Goal: Task Accomplishment & Management: Complete application form

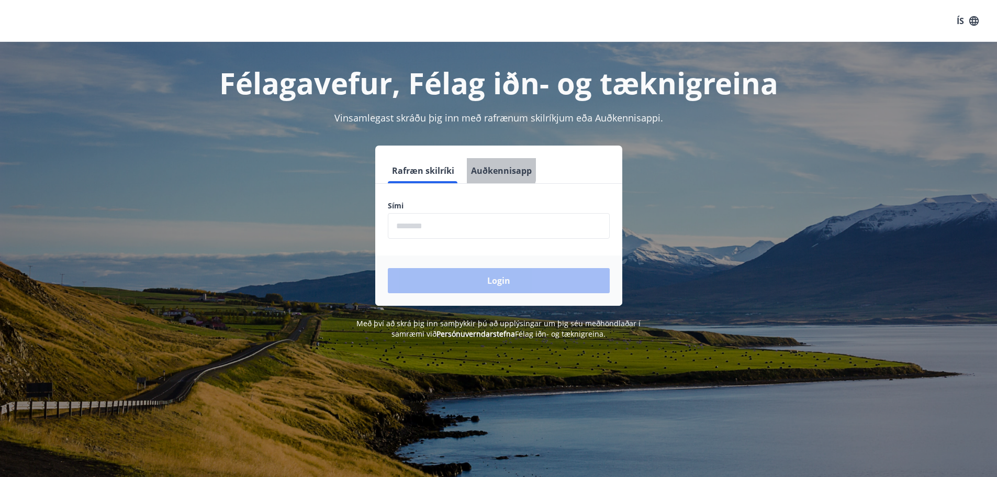
click at [488, 168] on button "Auðkennisapp" at bounding box center [501, 170] width 69 height 25
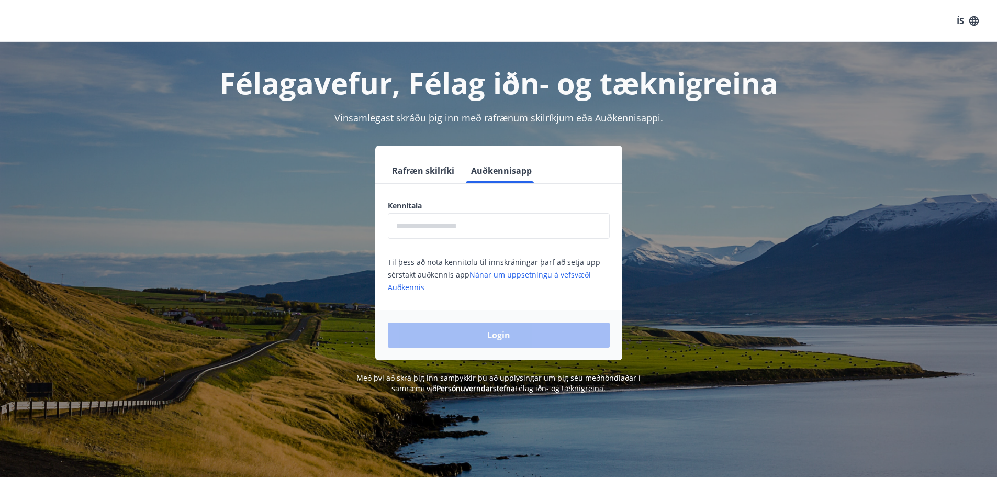
click at [468, 226] on input "text" at bounding box center [499, 226] width 222 height 26
type input "**********"
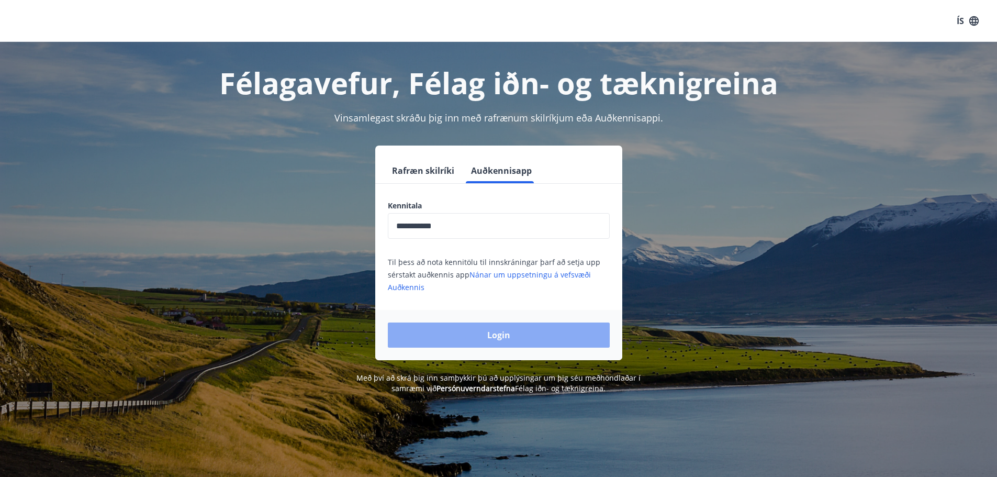
click at [496, 340] on button "Login" at bounding box center [499, 334] width 222 height 25
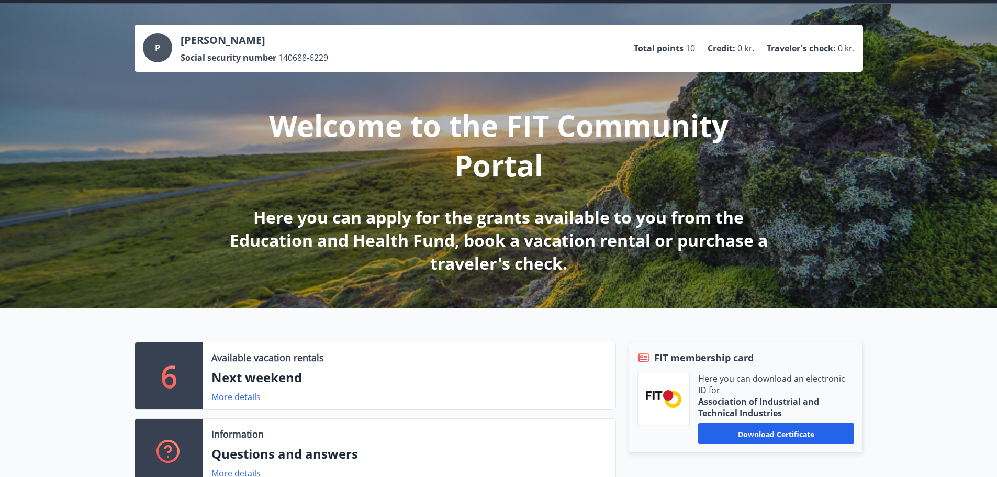
scroll to position [157, 0]
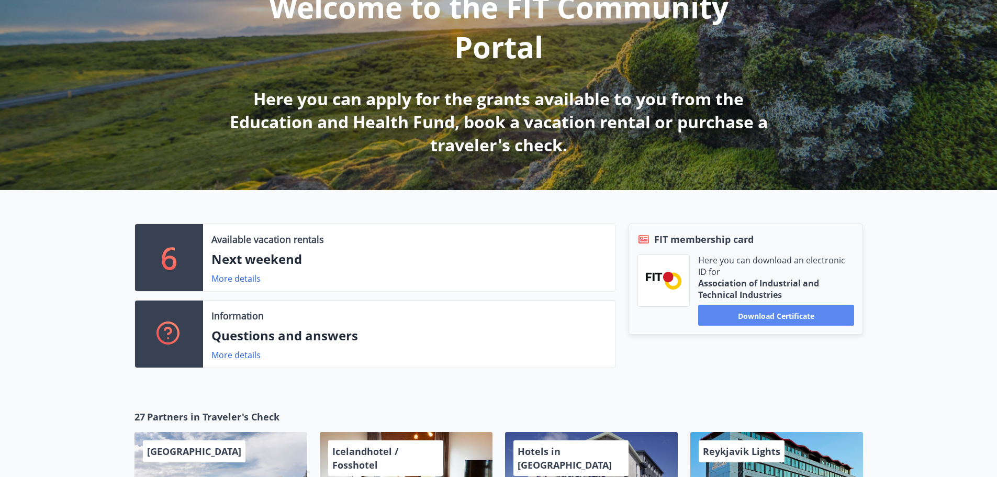
click at [823, 320] on button "Download certificate" at bounding box center [776, 315] width 156 height 21
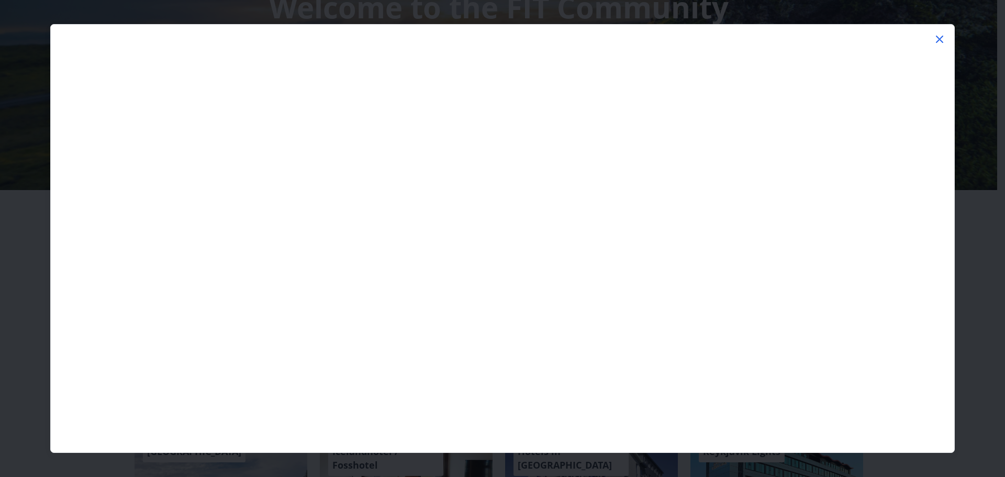
click at [940, 39] on icon at bounding box center [940, 39] width 2 height 2
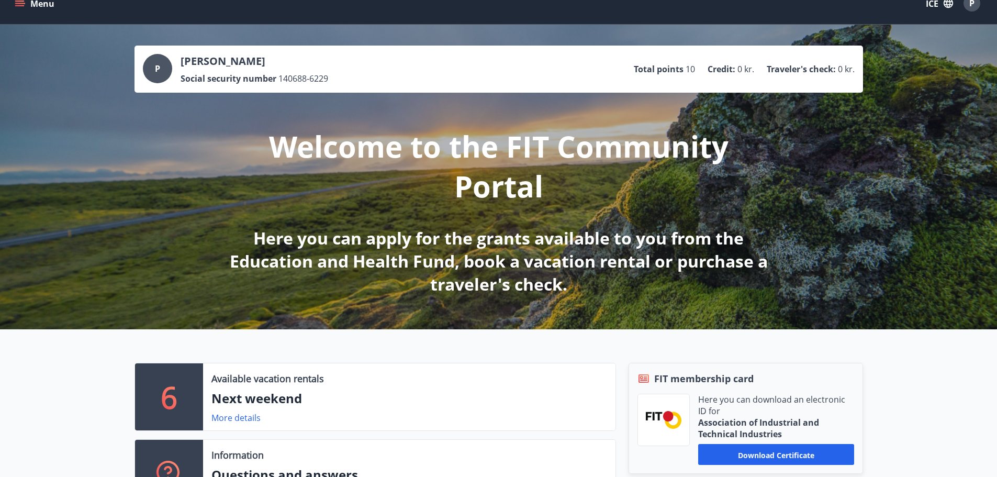
scroll to position [0, 0]
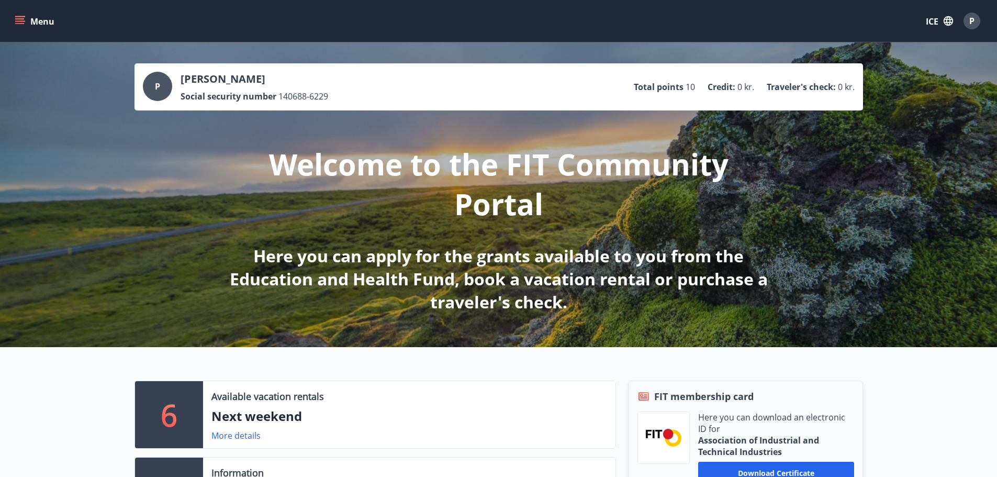
click at [35, 17] on font "Menu" at bounding box center [42, 22] width 24 height 12
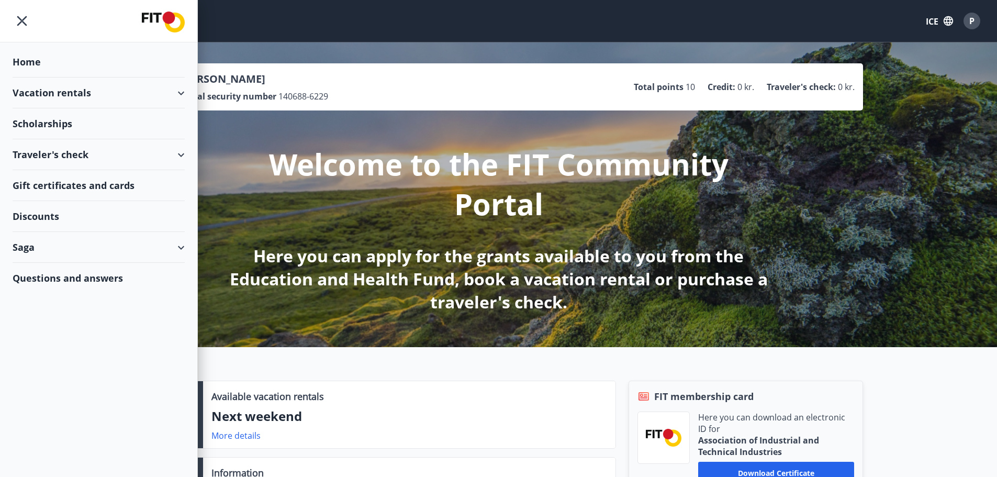
click at [37, 213] on font "Discounts" at bounding box center [36, 216] width 47 height 13
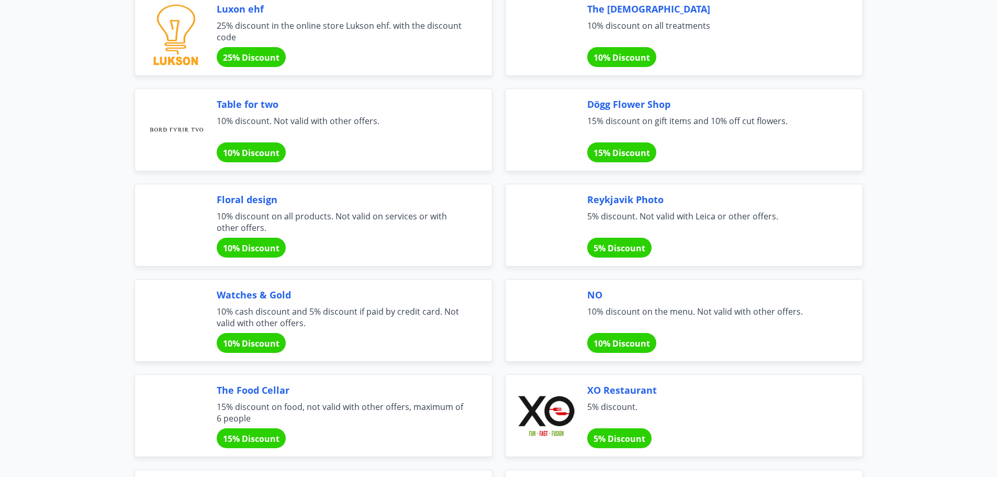
scroll to position [785, 0]
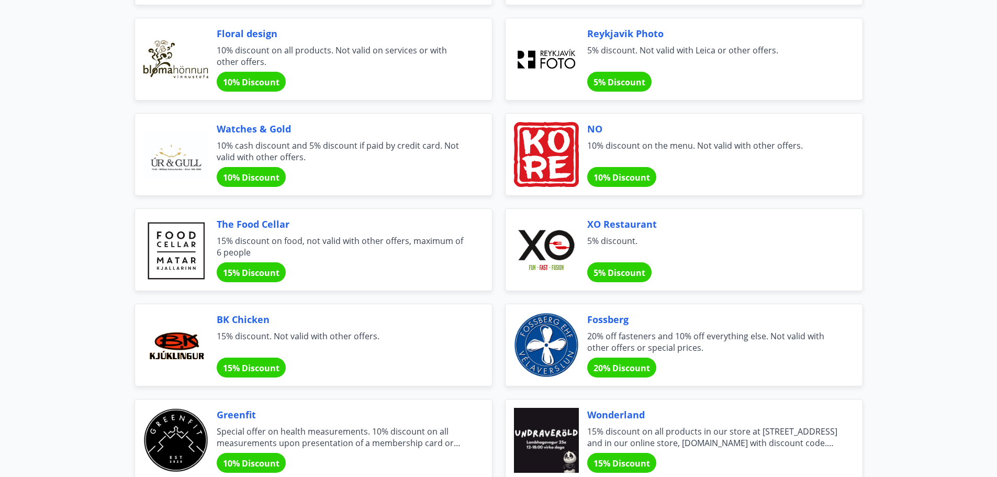
click at [619, 276] on font "5% Discount" at bounding box center [620, 273] width 52 height 12
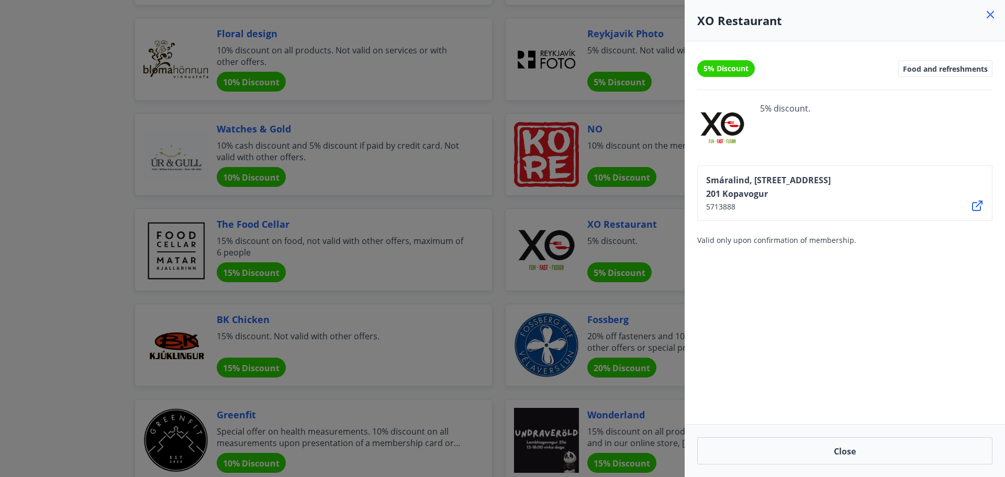
click at [907, 295] on div "5% Discount Food and refreshments 5% discount. [PERSON_NAME], [STREET_ADDRESS] …" at bounding box center [845, 232] width 320 height 383
click at [996, 16] on icon at bounding box center [990, 14] width 13 height 13
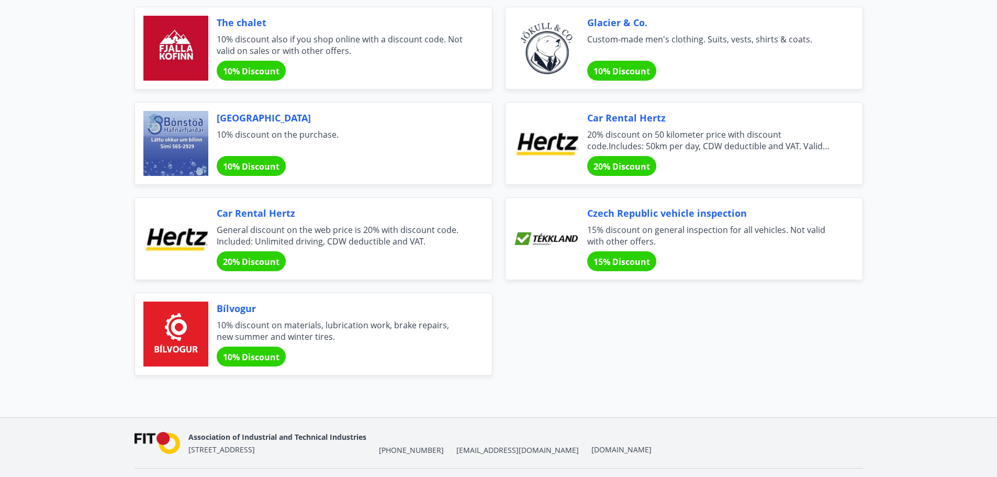
scroll to position [3492, 0]
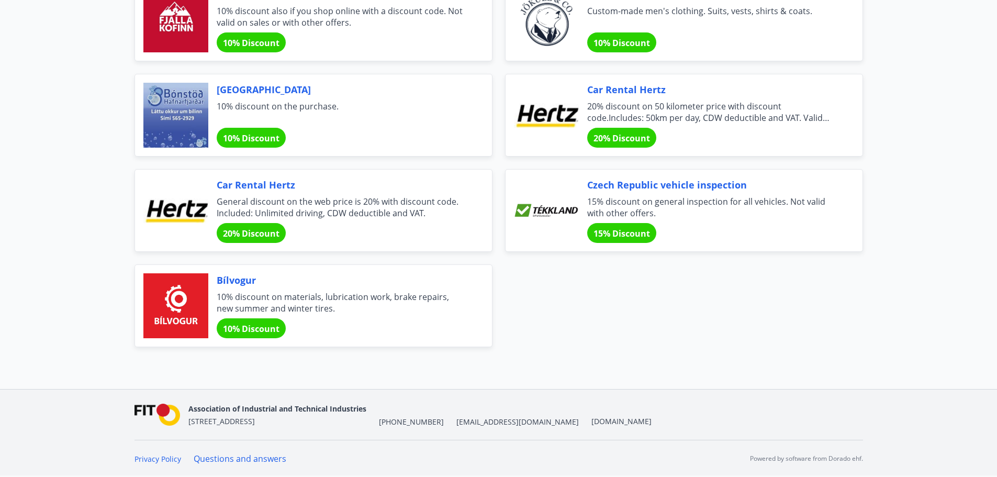
click at [644, 132] on font "20% Discount" at bounding box center [622, 138] width 57 height 12
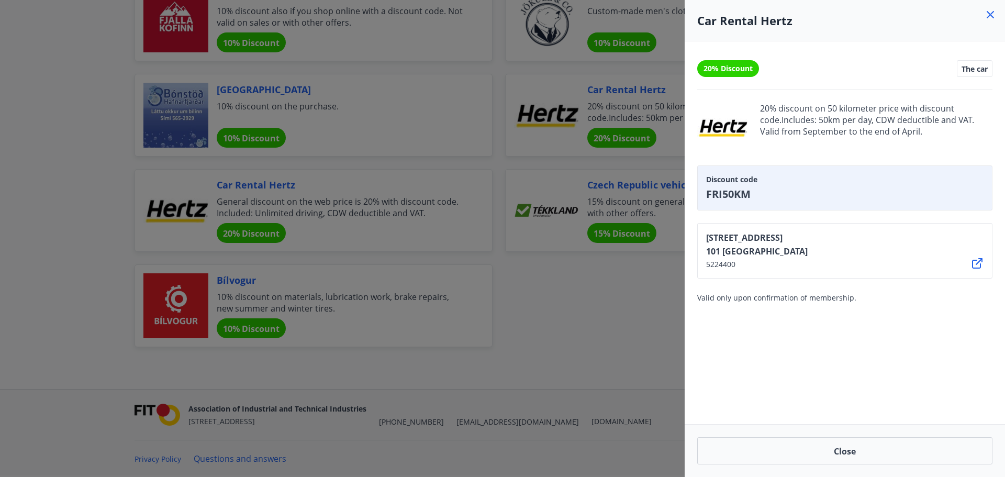
click at [832, 234] on div "[STREET_ADDRESS][GEOGRAPHIC_DATA]" at bounding box center [844, 250] width 295 height 55
click at [635, 327] on div at bounding box center [502, 238] width 1005 height 477
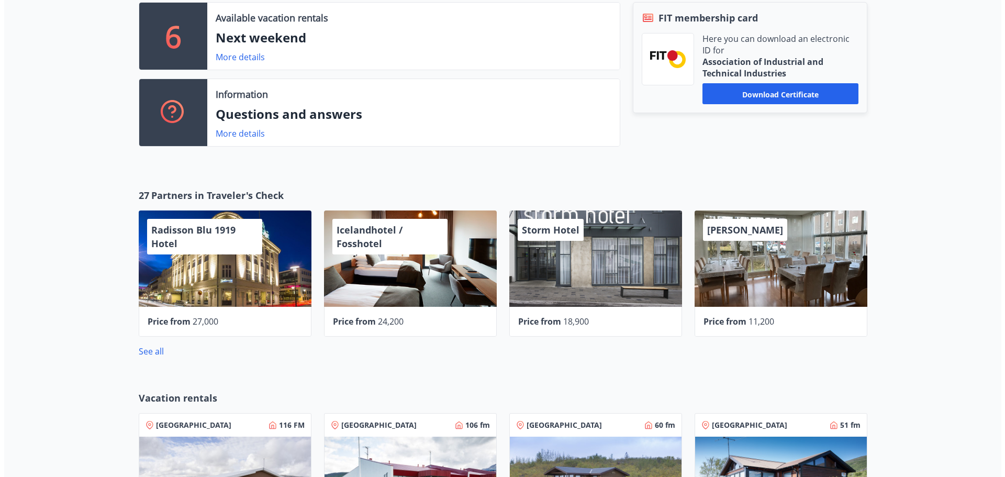
scroll to position [434, 0]
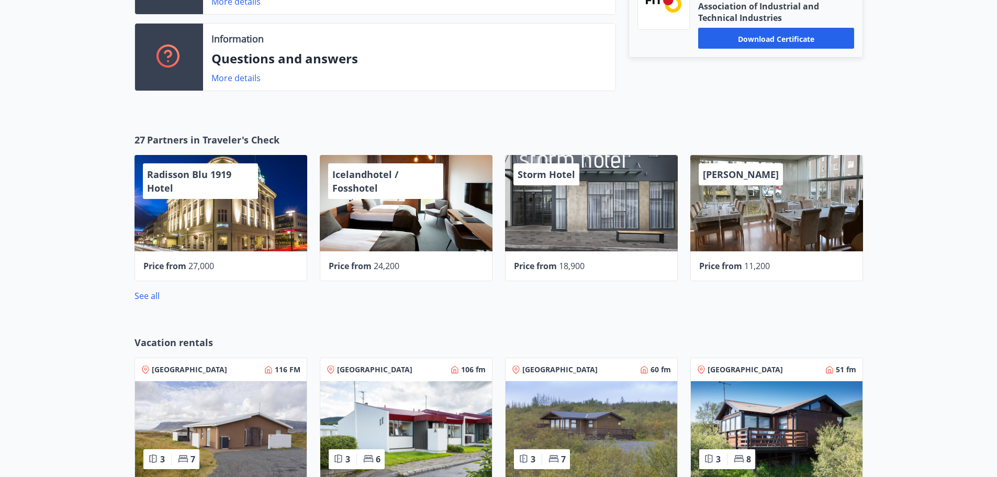
click at [235, 223] on div "Radisson Blu 1919 Hotel" at bounding box center [221, 203] width 173 height 96
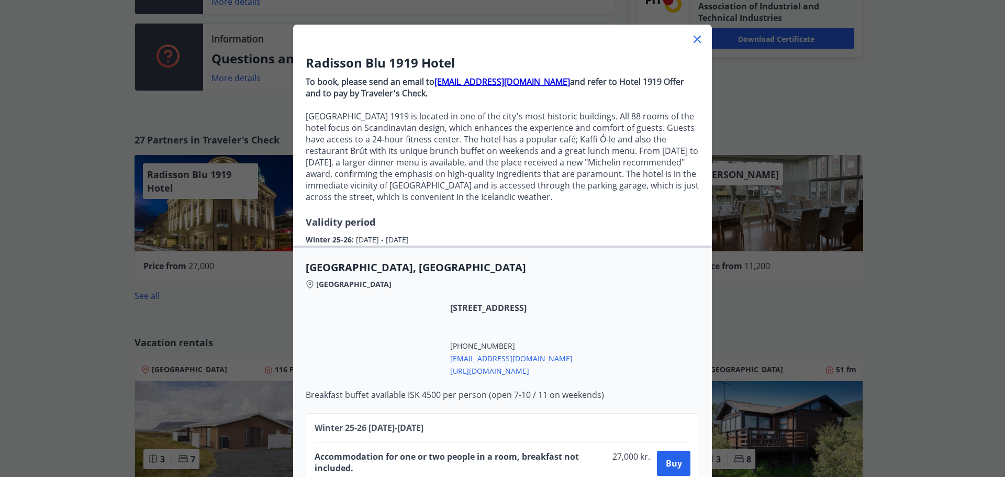
scroll to position [78, 0]
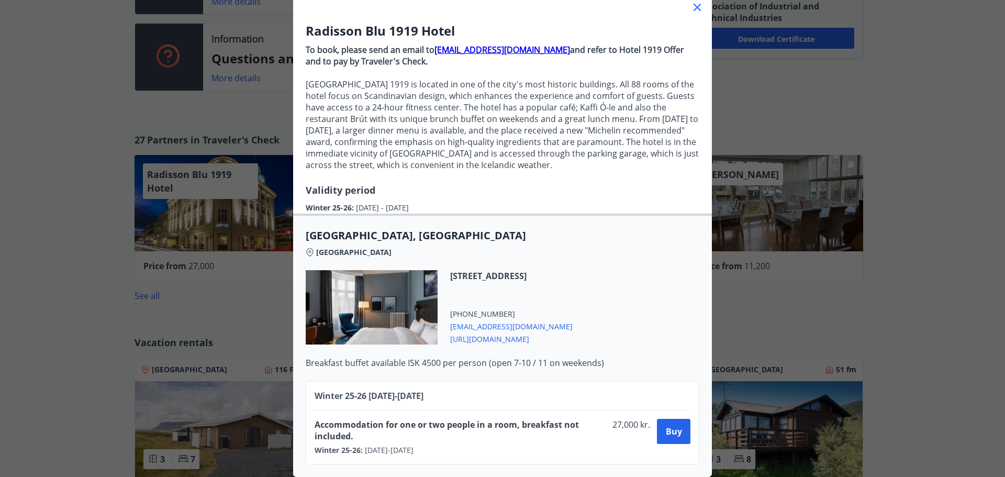
click at [944, 307] on div "Radisson Blu 1919 Hotel To book, please send an email to [EMAIL_ADDRESS][DOMAIN…" at bounding box center [502, 168] width 1005 height 477
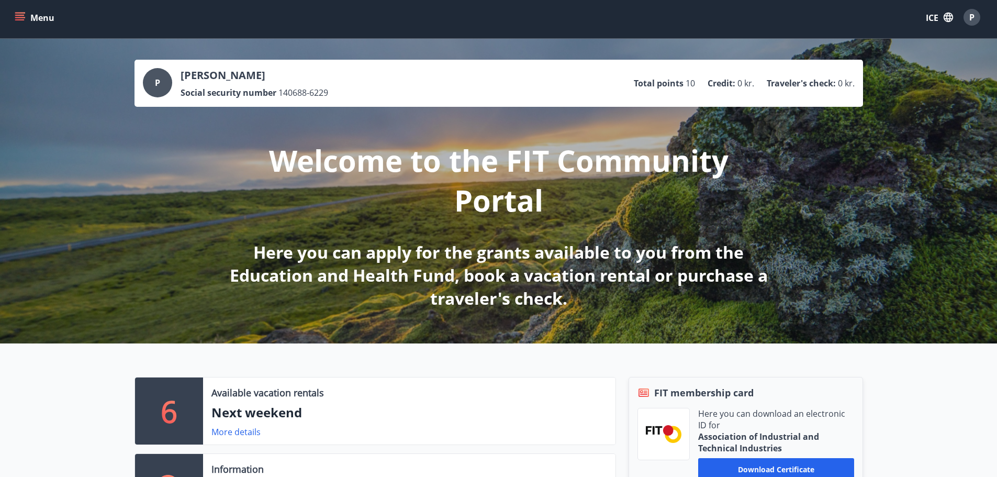
scroll to position [0, 0]
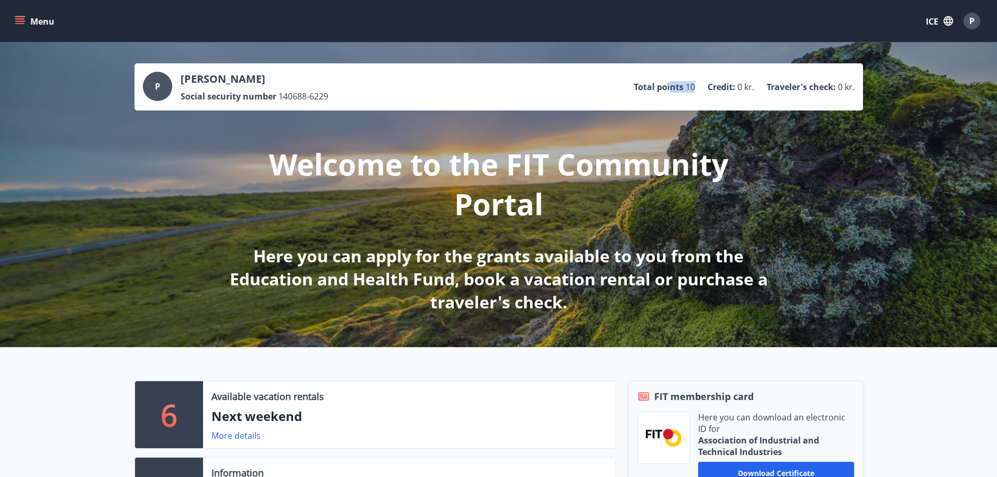
drag, startPoint x: 692, startPoint y: 84, endPoint x: 625, endPoint y: 79, distance: 66.7
click at [636, 80] on ul "Total points 10 Credit : 0 kr. Traveler's check : 0 kr." at bounding box center [744, 87] width 221 height 20
click at [562, 82] on div "P [PERSON_NAME] Social security number 140688-6229 Total points 10 Credit : 0 k…" at bounding box center [499, 87] width 712 height 30
click at [44, 23] on font "Menu" at bounding box center [42, 22] width 24 height 12
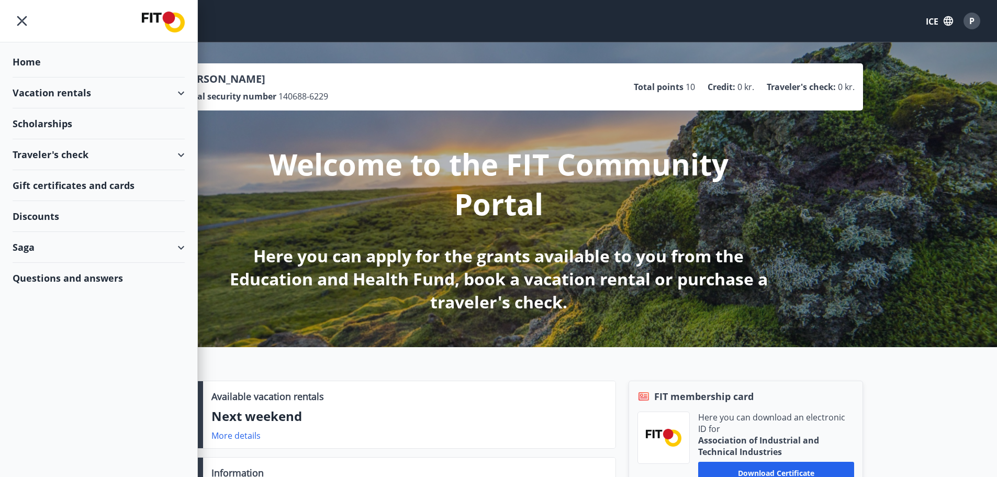
click at [183, 247] on div "Saga" at bounding box center [99, 247] width 172 height 31
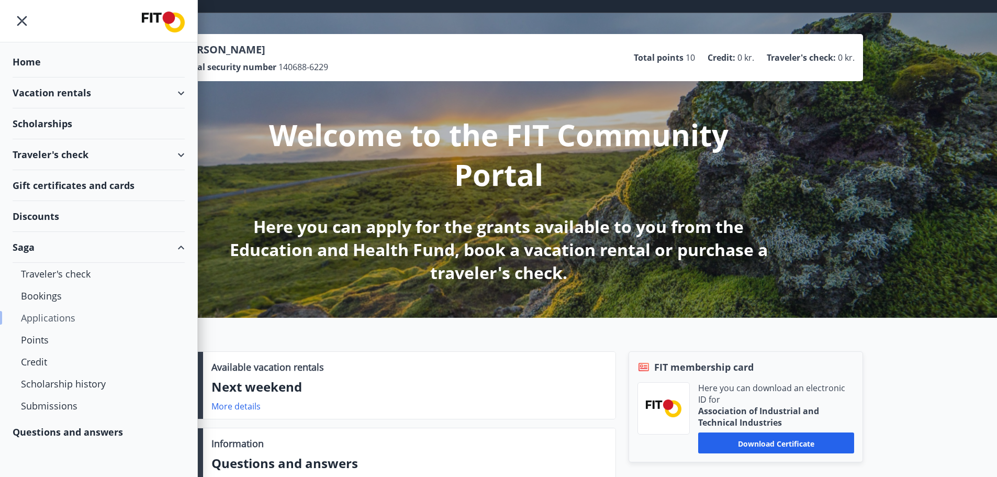
scroll to position [52, 0]
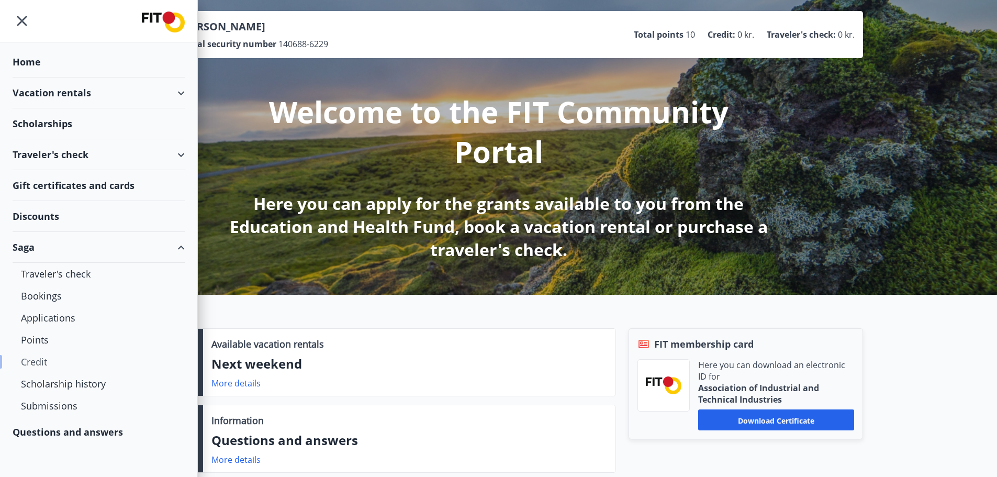
click at [41, 363] on font "Credit" at bounding box center [34, 361] width 26 height 13
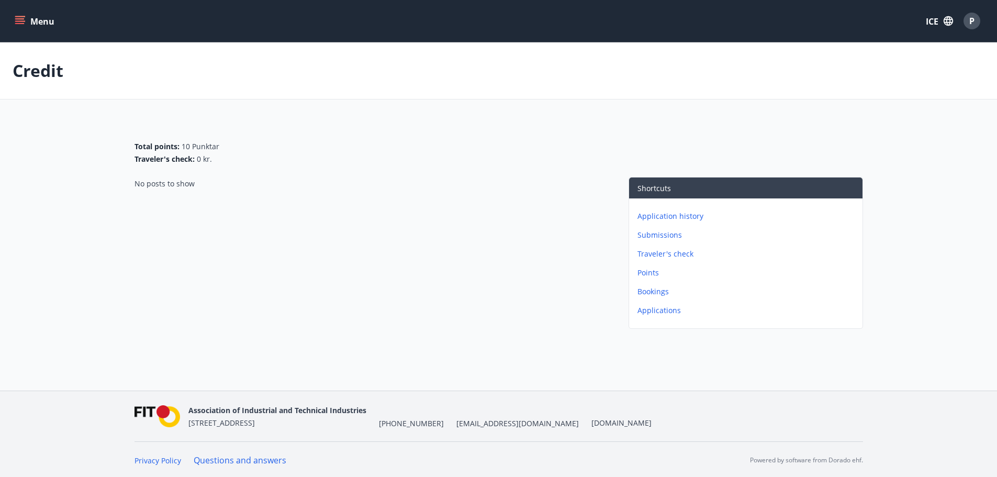
click at [23, 24] on icon "menu" at bounding box center [19, 23] width 9 height 1
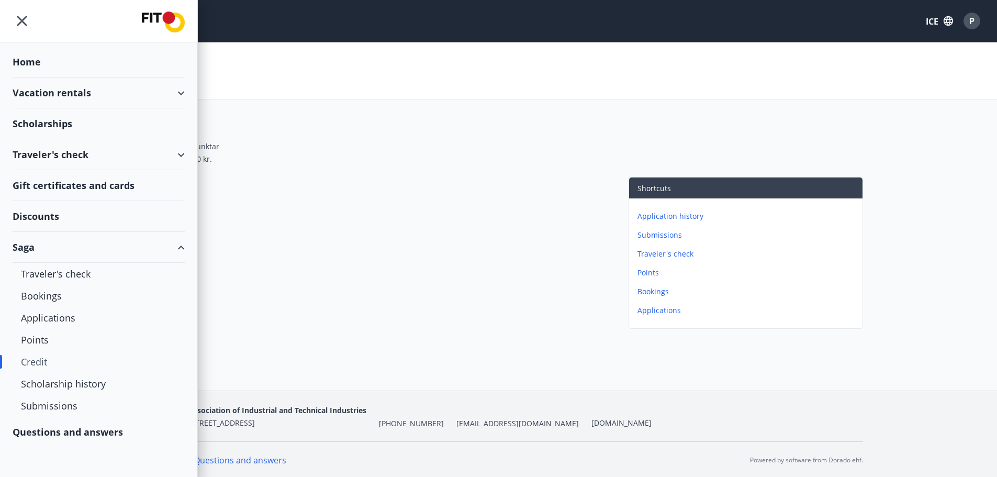
click at [62, 120] on font "Scholarships" at bounding box center [43, 123] width 60 height 13
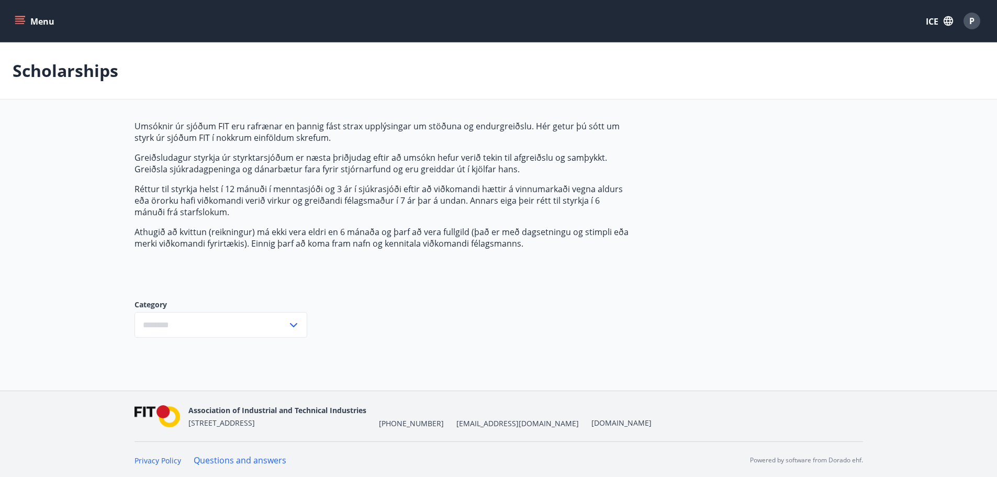
type input "***"
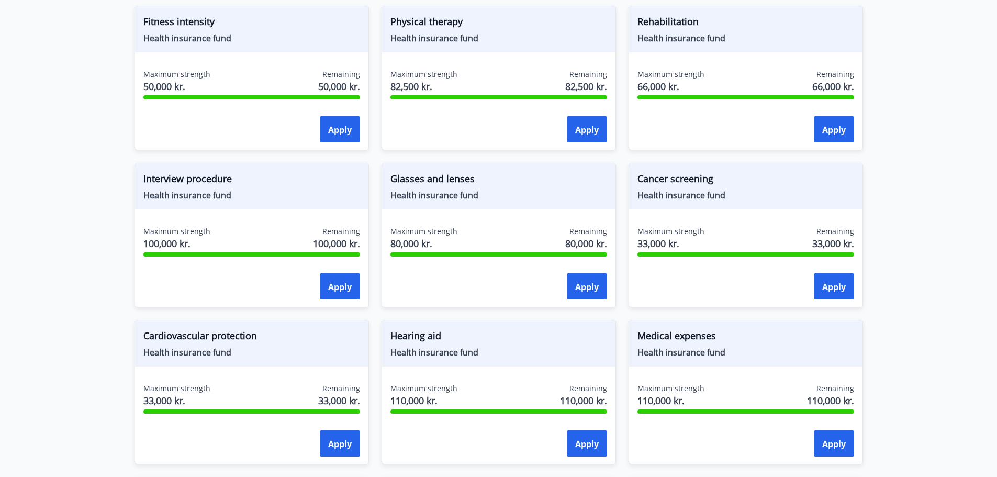
scroll to position [366, 0]
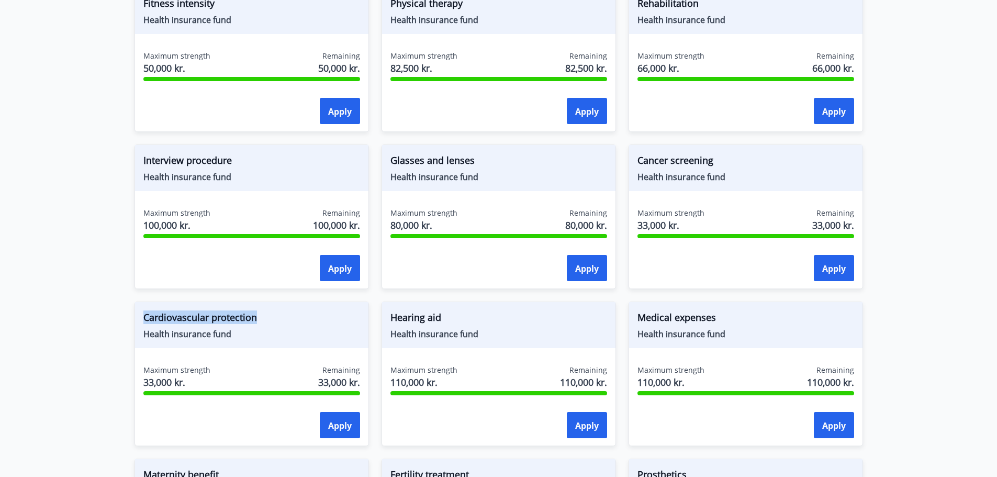
drag, startPoint x: 260, startPoint y: 320, endPoint x: 113, endPoint y: 319, distance: 147.1
click at [113, 319] on main "Scholarships Applications from FIT funds are electronic, which means you will r…" at bounding box center [498, 224] width 997 height 1097
copy font "Cardiovascular protection"
click at [887, 277] on main "Scholarships Applications from FIT funds are electronic, which means you will r…" at bounding box center [498, 224] width 997 height 1097
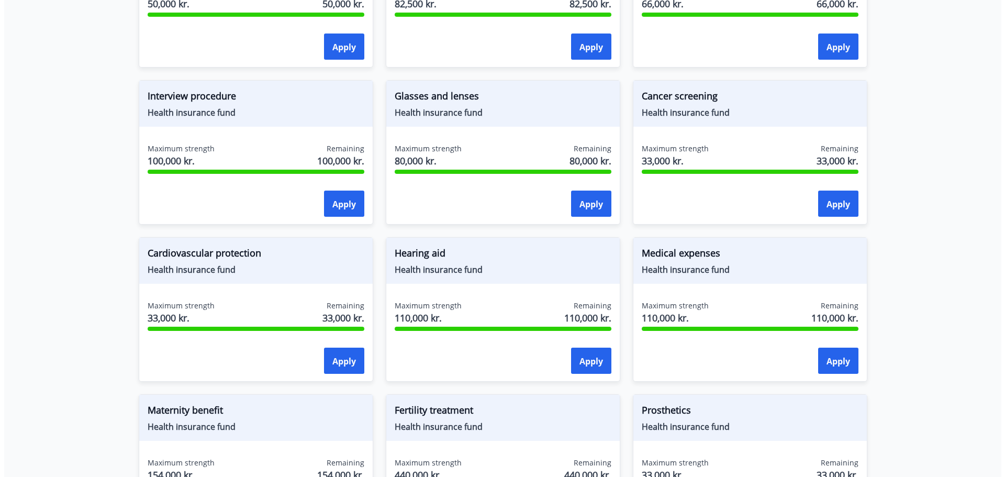
scroll to position [523, 0]
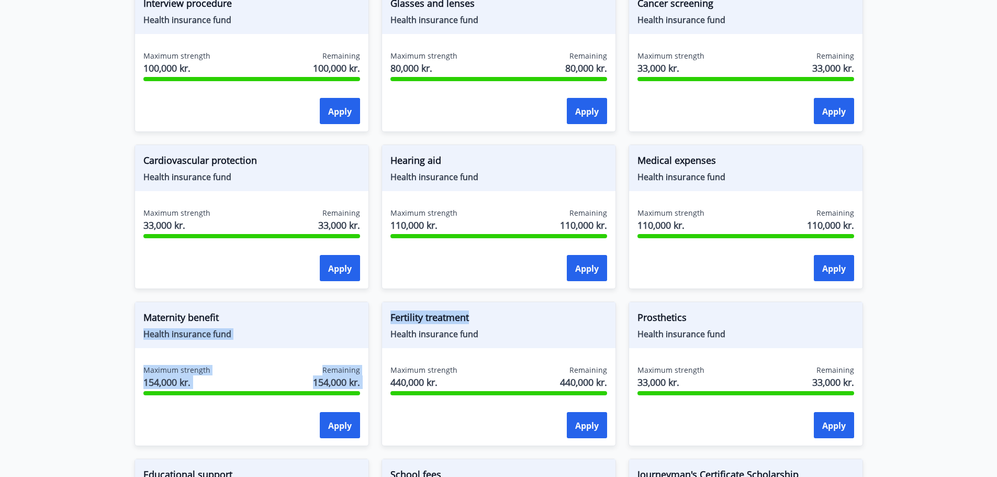
drag, startPoint x: 482, startPoint y: 317, endPoint x: 356, endPoint y: 320, distance: 125.7
click at [356, 320] on div "Fitness intensity Health insurance fund Maximum strength 50,000 kr. Remaining 5…" at bounding box center [492, 210] width 741 height 785
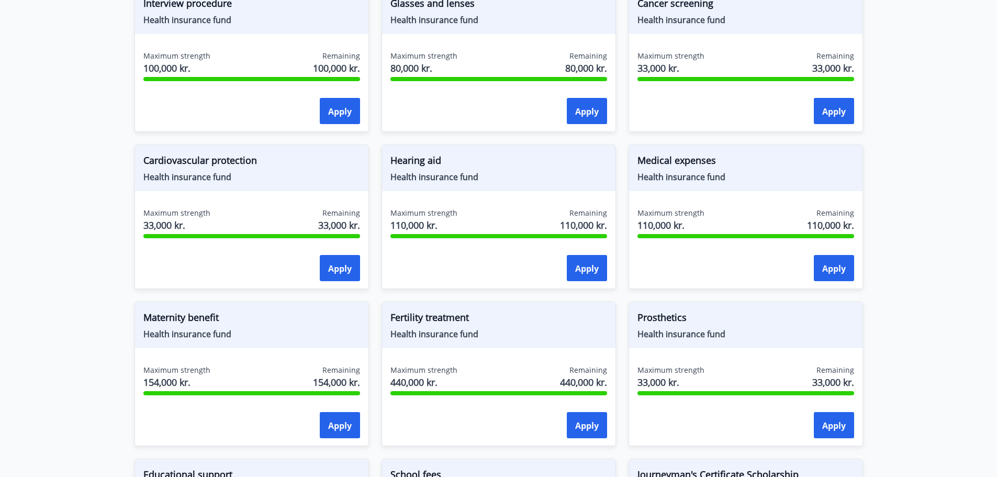
click at [977, 240] on main "Scholarships Applications from FIT funds are electronic, which means you will r…" at bounding box center [498, 67] width 997 height 1097
drag, startPoint x: 388, startPoint y: 318, endPoint x: 472, endPoint y: 318, distance: 83.7
click at [472, 318] on div "Fertility treatment Health insurance fund" at bounding box center [498, 325] width 233 height 46
copy font "Fertility treatment"
click at [57, 226] on main "Scholarships Applications from FIT funds are electronic, which means you will r…" at bounding box center [498, 67] width 997 height 1097
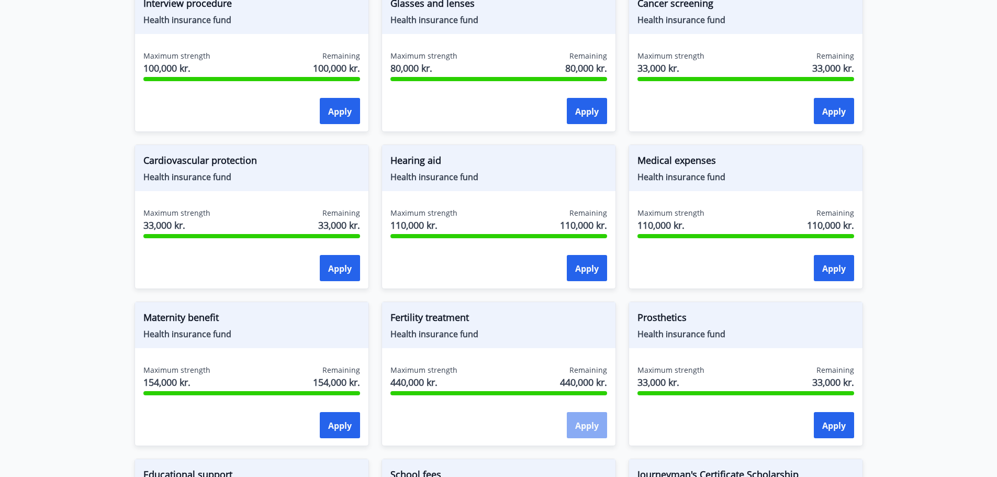
click at [586, 426] on font "Apply" at bounding box center [587, 426] width 24 height 12
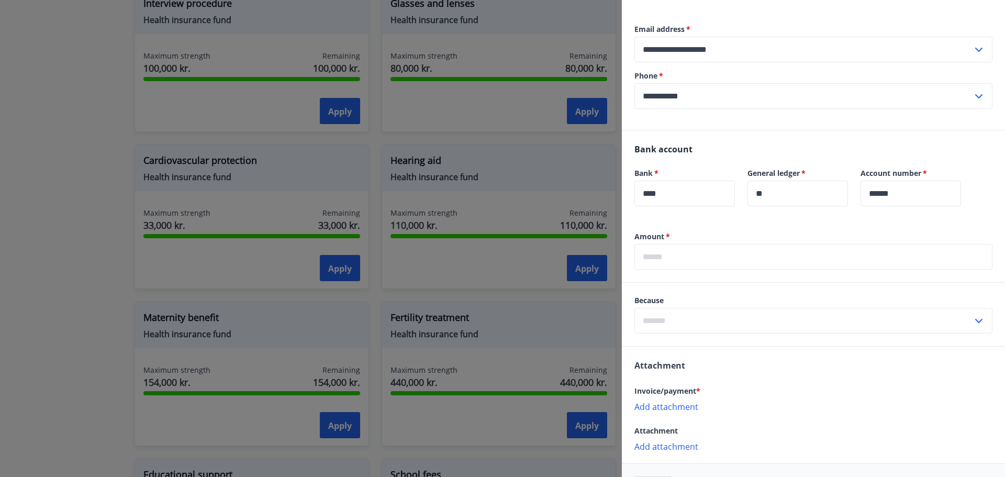
scroll to position [272, 0]
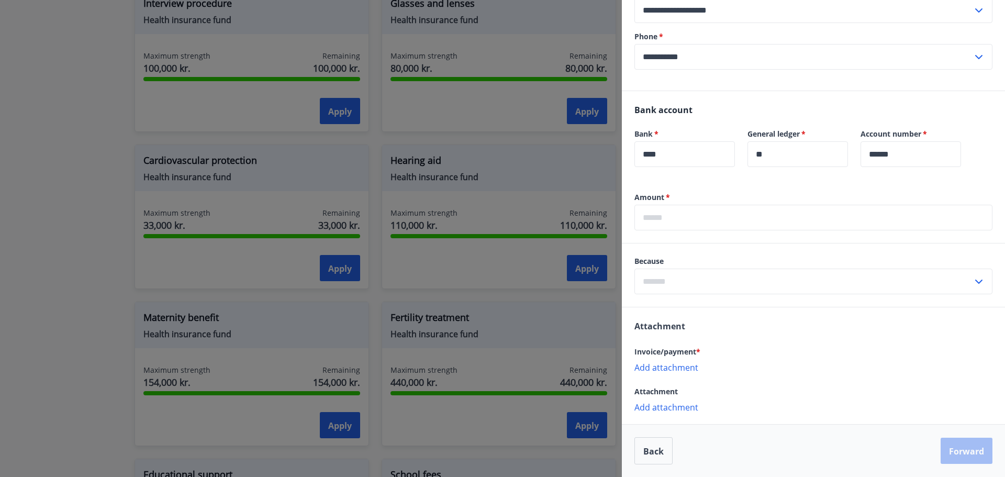
click at [973, 278] on icon at bounding box center [979, 281] width 13 height 13
click at [783, 401] on p "Add attachment" at bounding box center [813, 406] width 358 height 10
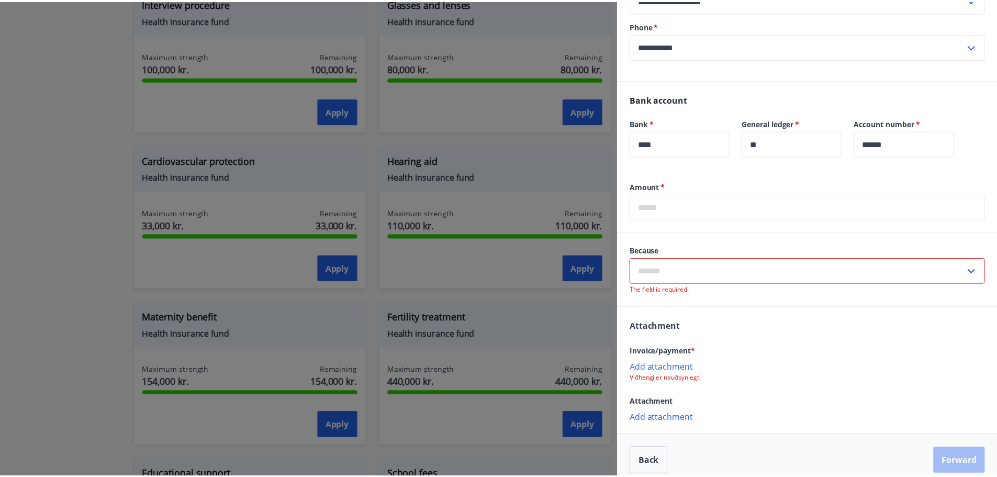
scroll to position [293, 0]
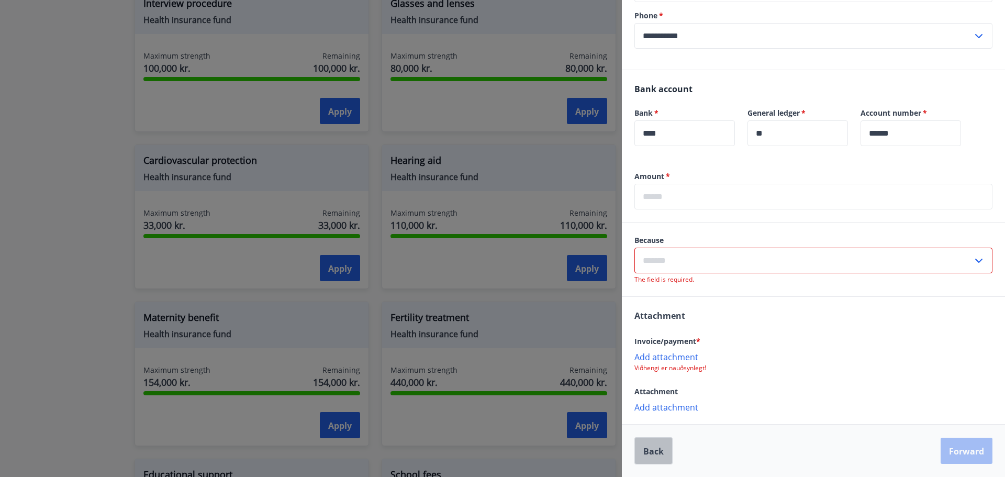
click at [650, 460] on button "Back" at bounding box center [653, 450] width 38 height 27
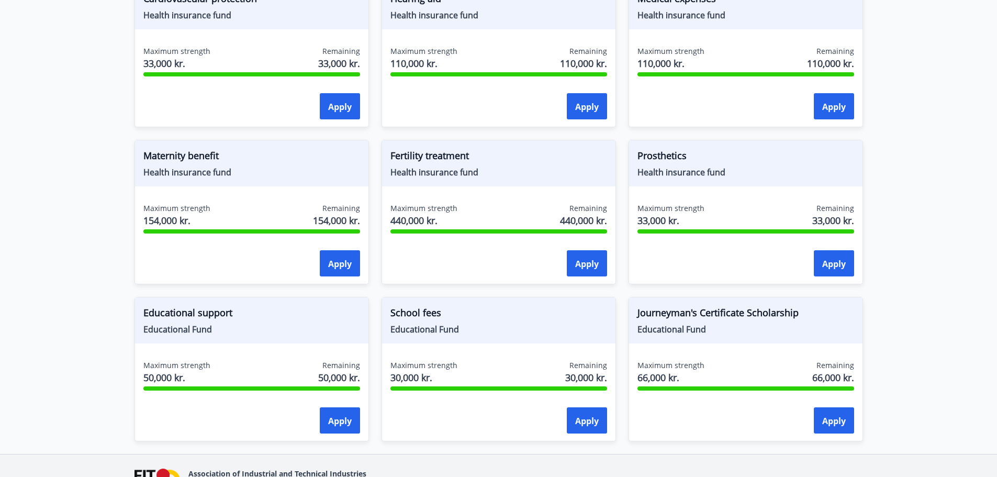
scroll to position [628, 0]
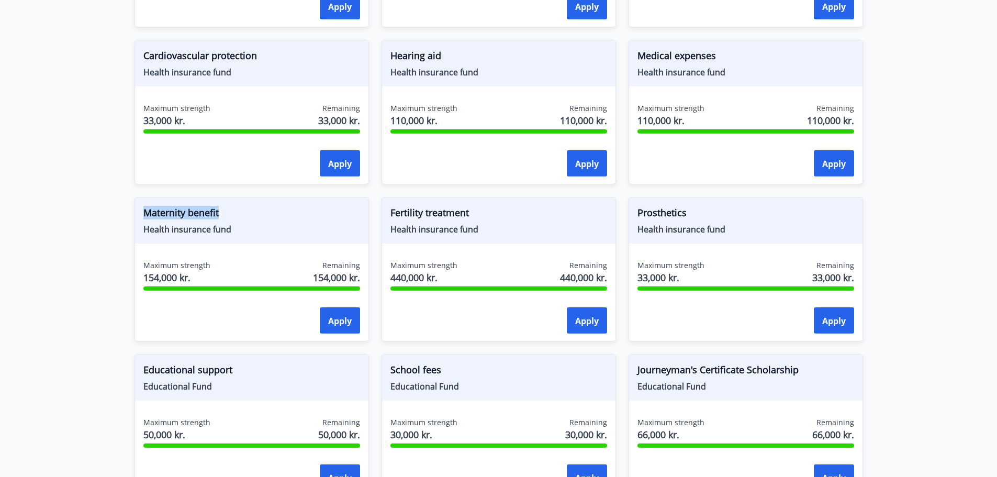
drag, startPoint x: 240, startPoint y: 215, endPoint x: 109, endPoint y: 215, distance: 131.4
drag, startPoint x: 141, startPoint y: 210, endPoint x: 272, endPoint y: 234, distance: 132.5
click at [272, 234] on div "Maternity benefit Health insurance fund" at bounding box center [251, 220] width 233 height 46
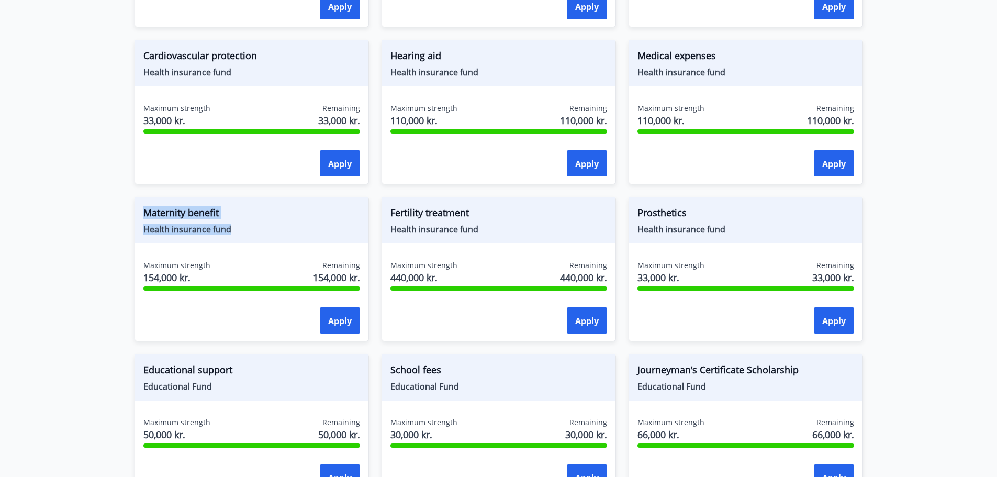
copy div "Maternity benefit Health insurance fund"
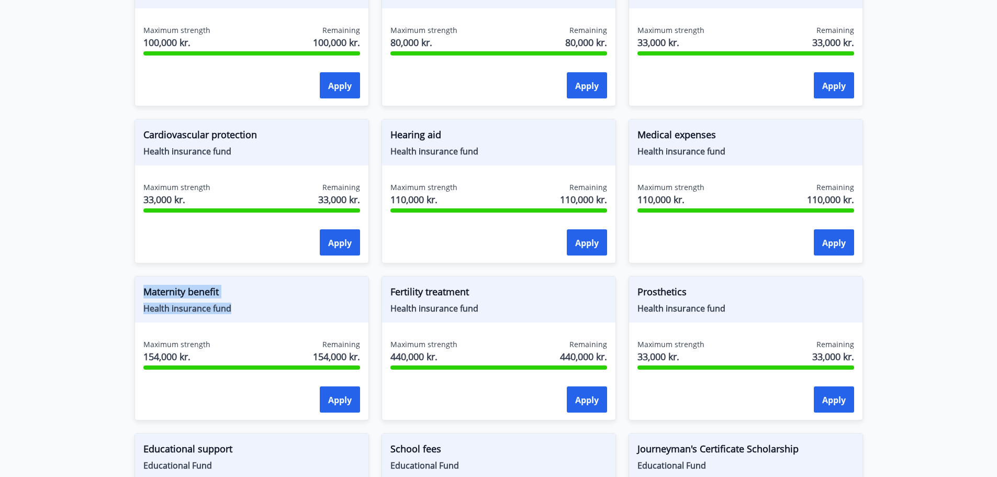
scroll to position [523, 0]
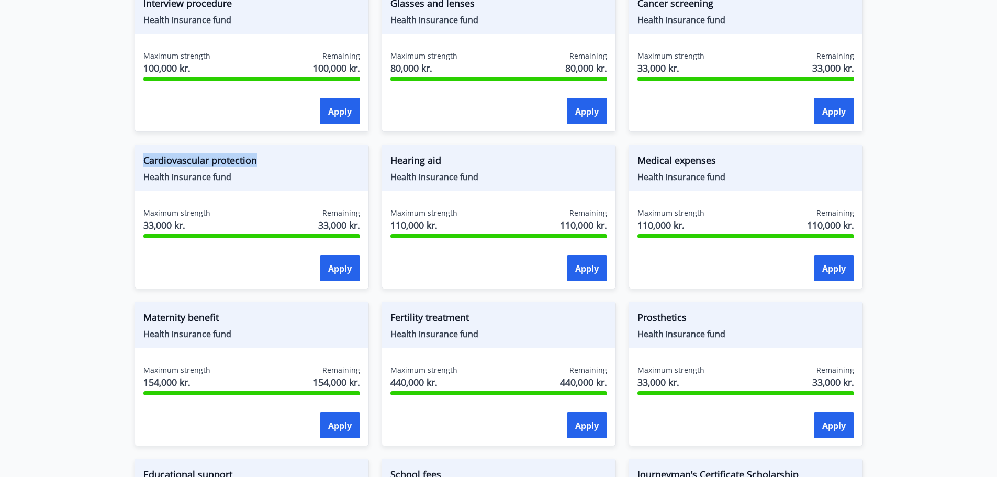
drag, startPoint x: 137, startPoint y: 159, endPoint x: 311, endPoint y: 169, distance: 175.1
click at [311, 169] on div "Cardiovascular protection Health insurance fund" at bounding box center [251, 168] width 233 height 46
copy font "Cardiovascular protection"
click at [873, 211] on div "Applications from FIT funds are electronic, which means you will receive immedi…" at bounding box center [499, 106] width 754 height 1019
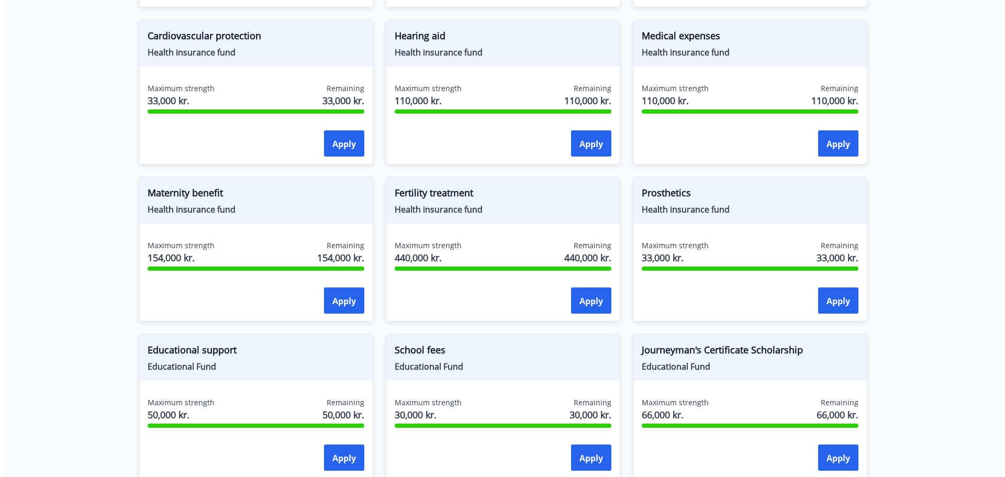
scroll to position [750, 0]
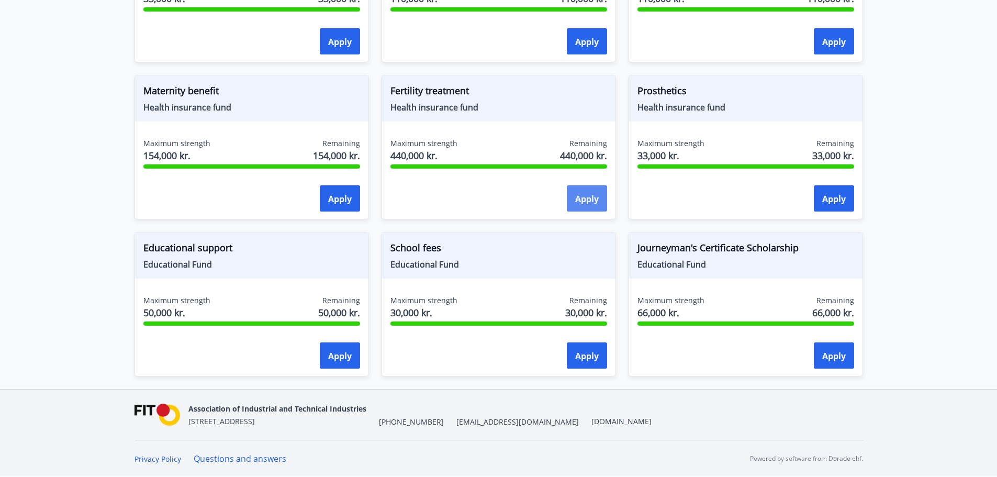
click at [587, 200] on font "Apply" at bounding box center [587, 199] width 24 height 12
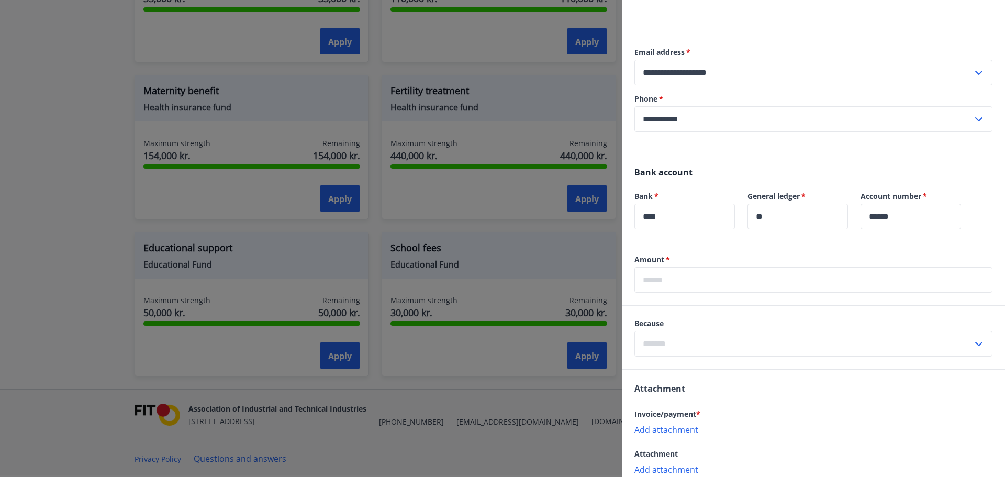
scroll to position [272, 0]
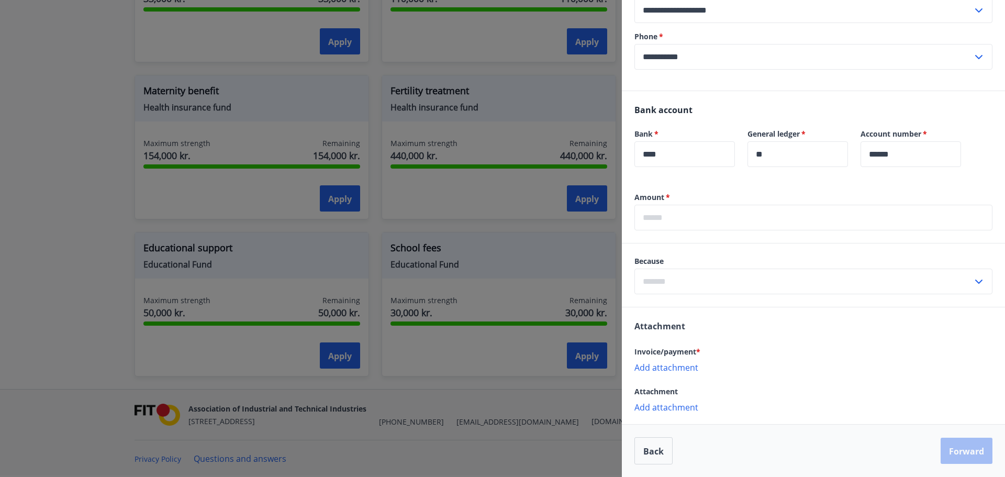
click at [975, 277] on icon at bounding box center [979, 281] width 13 height 13
click at [801, 409] on p "Add attachment" at bounding box center [813, 406] width 358 height 10
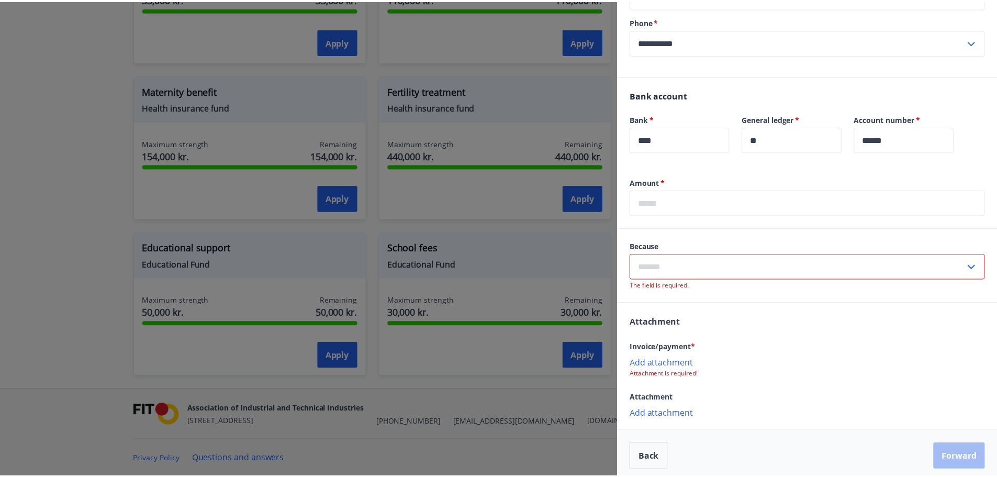
scroll to position [293, 0]
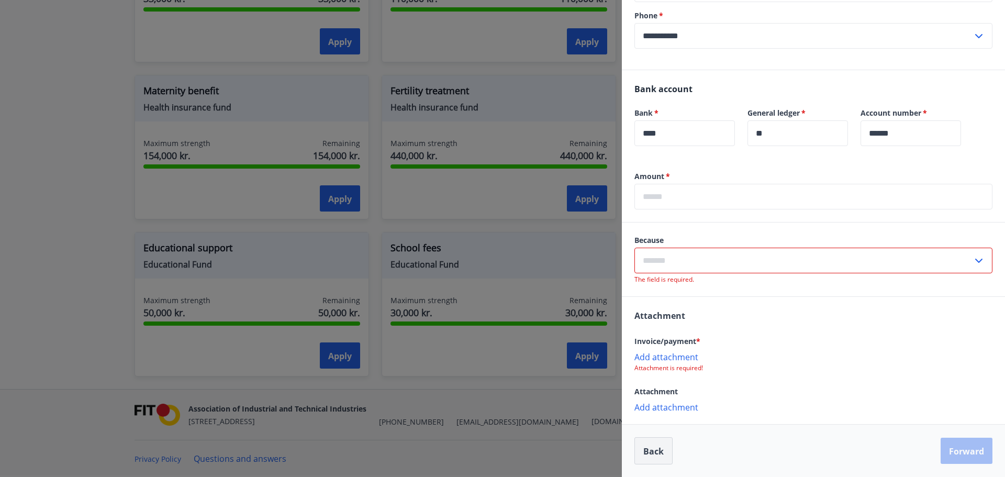
click at [635, 453] on button "Back" at bounding box center [653, 450] width 38 height 27
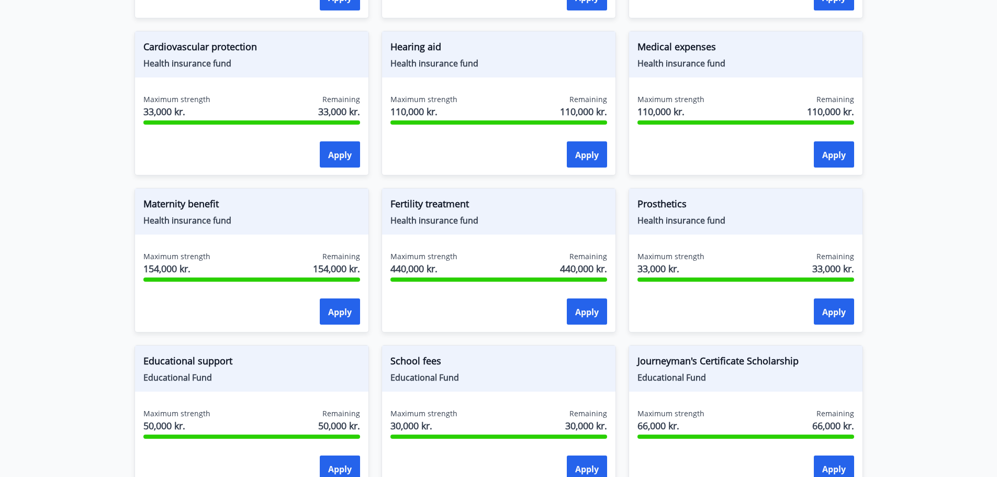
scroll to position [541, 0]
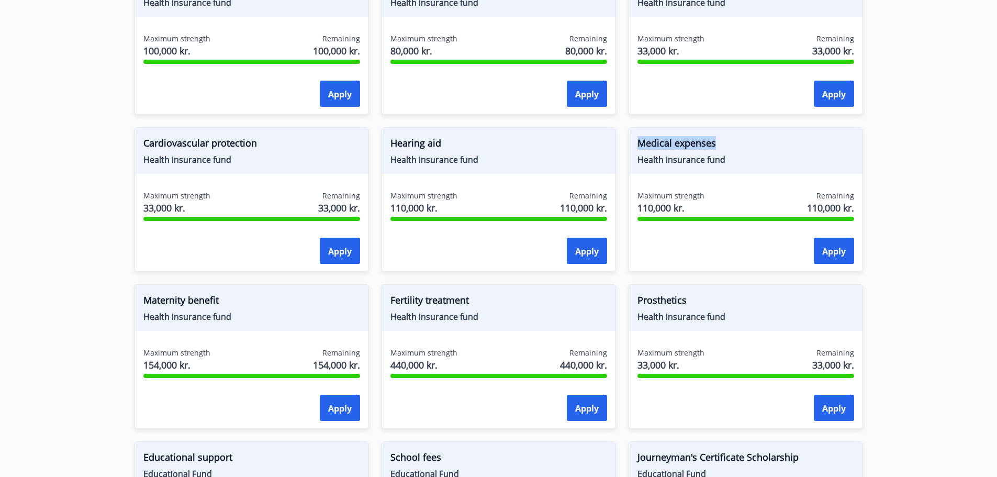
drag, startPoint x: 633, startPoint y: 146, endPoint x: 757, endPoint y: 151, distance: 124.7
click at [756, 150] on div "Medical expenses Health insurance fund" at bounding box center [745, 151] width 233 height 46
click at [942, 176] on main "Scholarships Applications from FIT funds are electronic, which means you will r…" at bounding box center [498, 50] width 997 height 1097
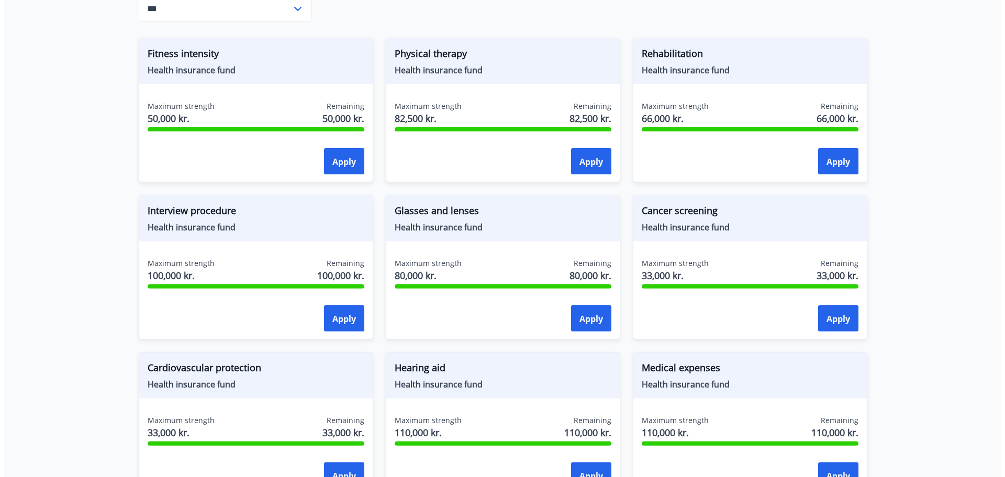
scroll to position [174, 0]
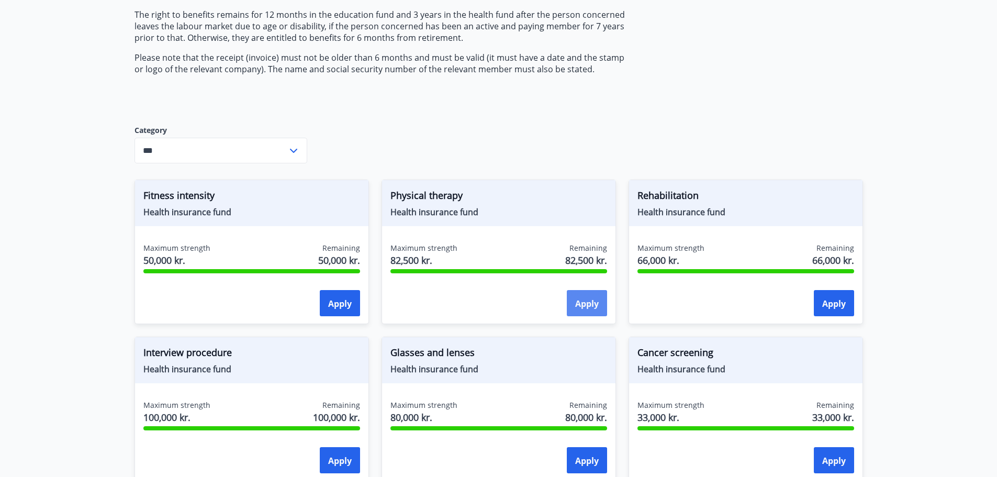
click at [588, 296] on button "Apply" at bounding box center [587, 303] width 40 height 26
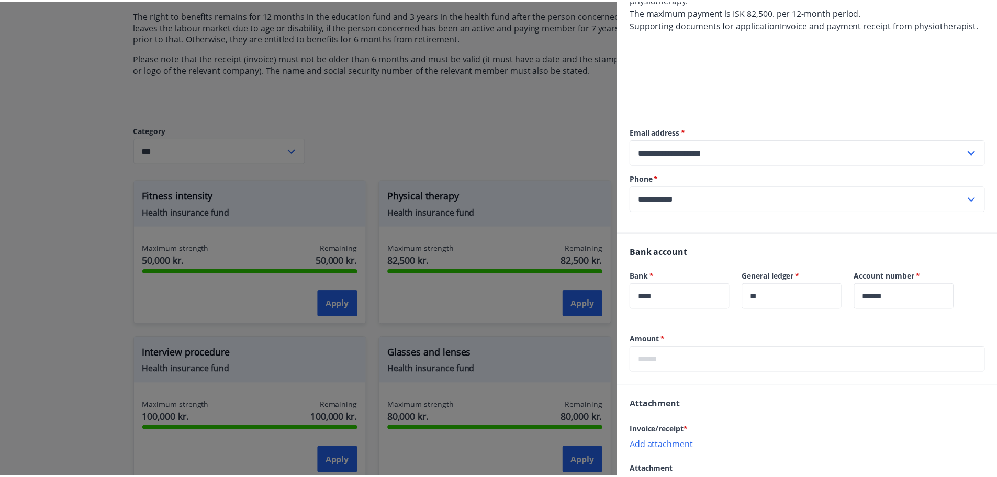
scroll to position [208, 0]
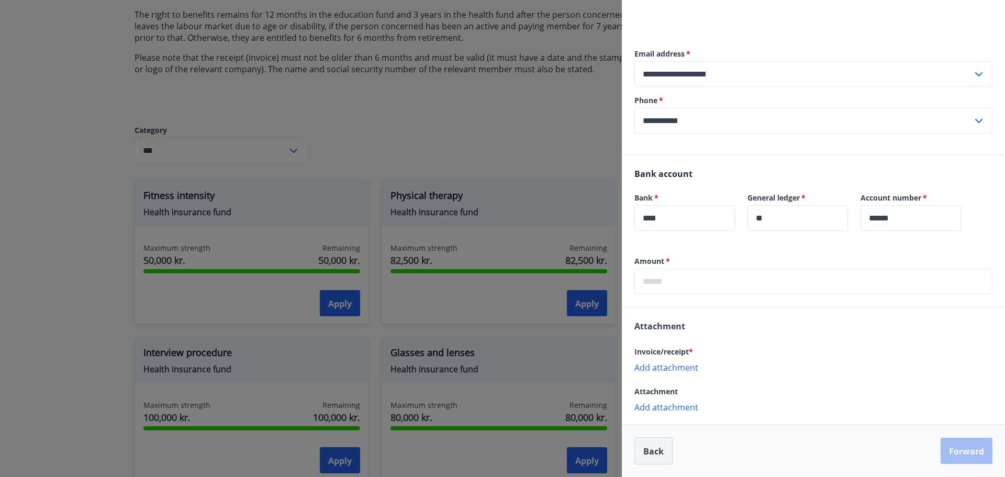
click at [665, 456] on button "Back" at bounding box center [653, 450] width 38 height 27
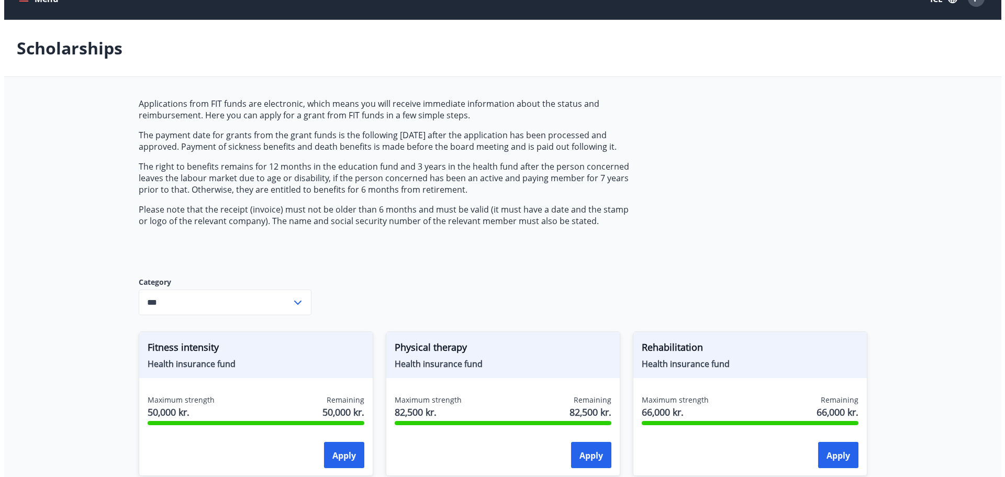
scroll to position [0, 0]
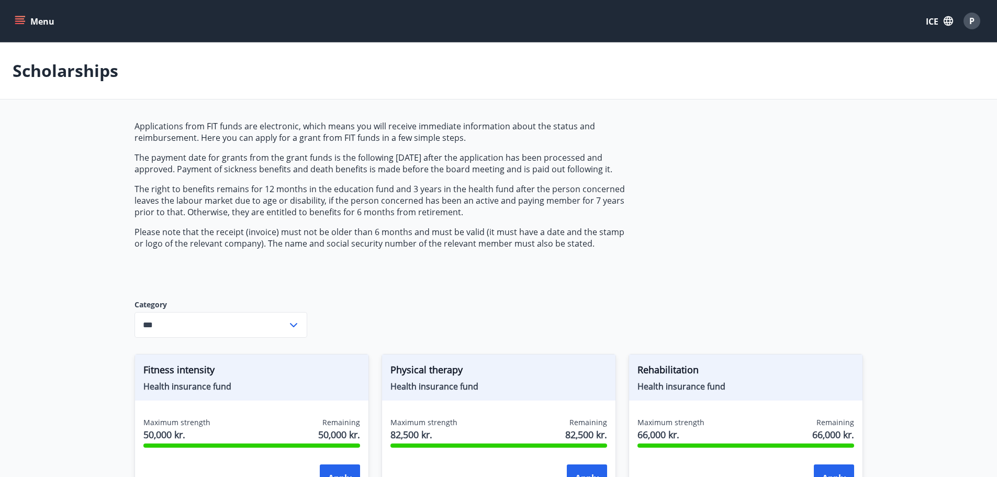
click at [22, 18] on icon "menu" at bounding box center [19, 18] width 9 height 1
click at [27, 21] on button "Menu" at bounding box center [36, 21] width 46 height 19
click at [974, 23] on font "P" at bounding box center [971, 21] width 5 height 12
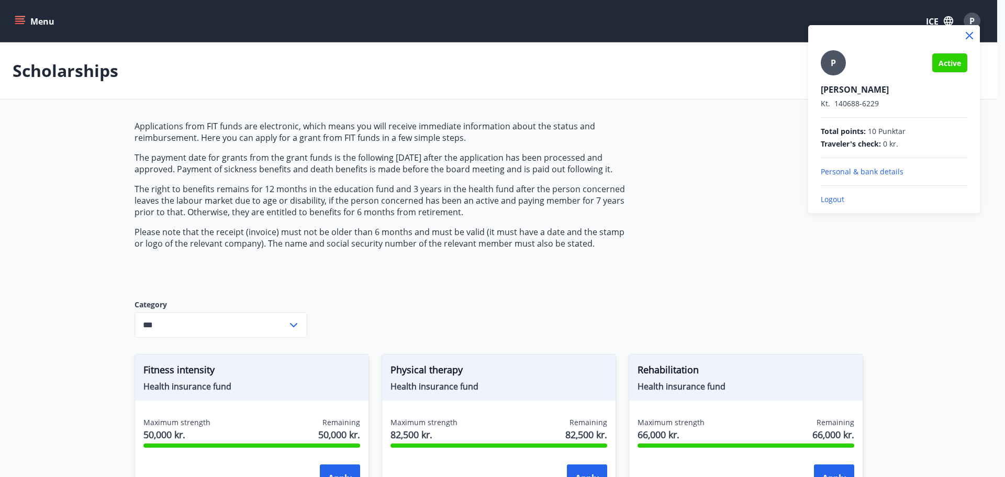
click at [934, 18] on div at bounding box center [502, 238] width 1005 height 477
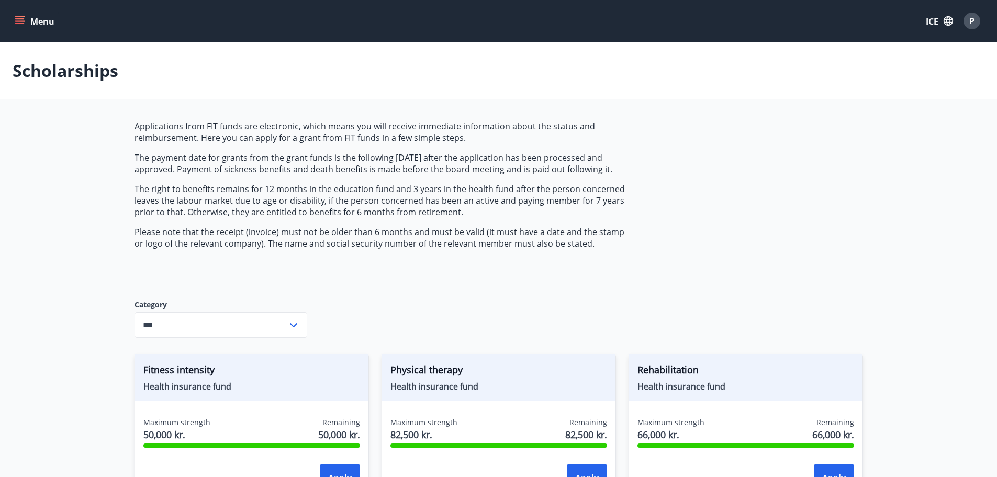
click at [943, 18] on icon "button" at bounding box center [949, 21] width 12 height 12
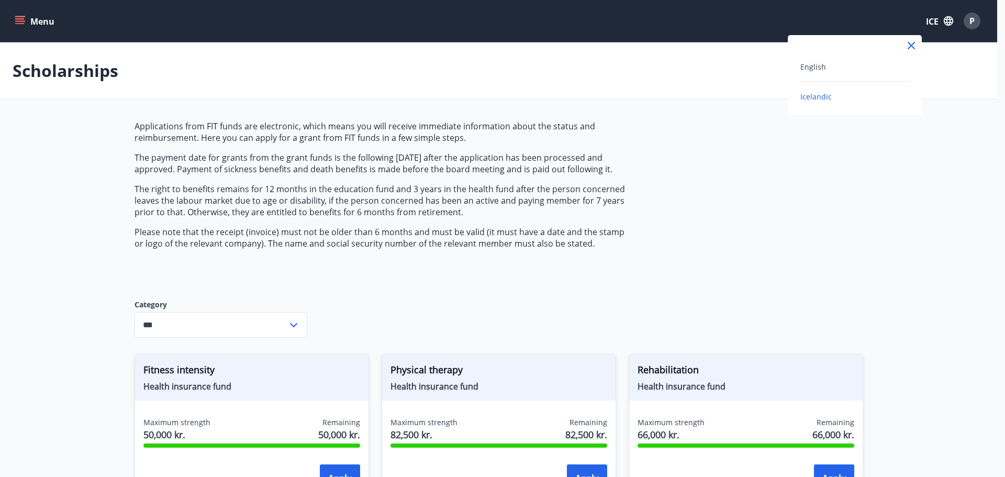
click at [958, 76] on div at bounding box center [502, 238] width 1005 height 477
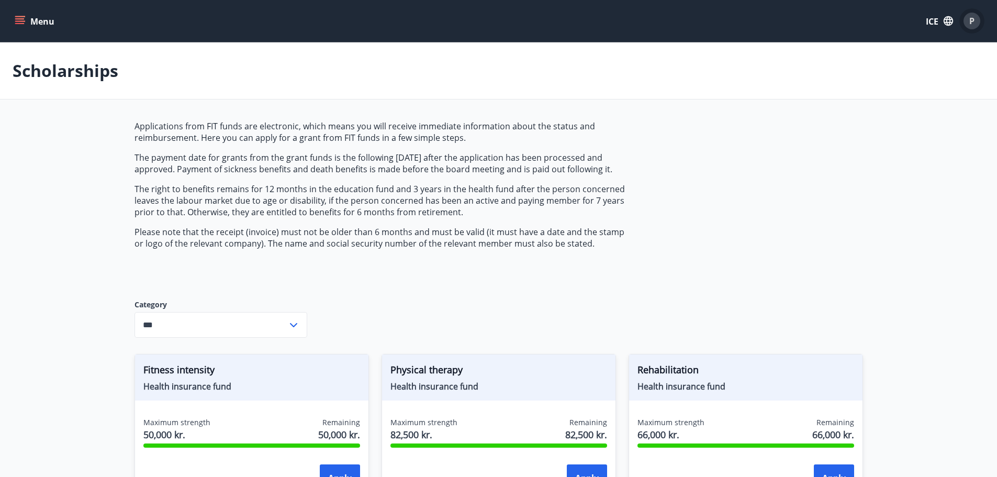
click at [976, 23] on div "P" at bounding box center [972, 21] width 17 height 17
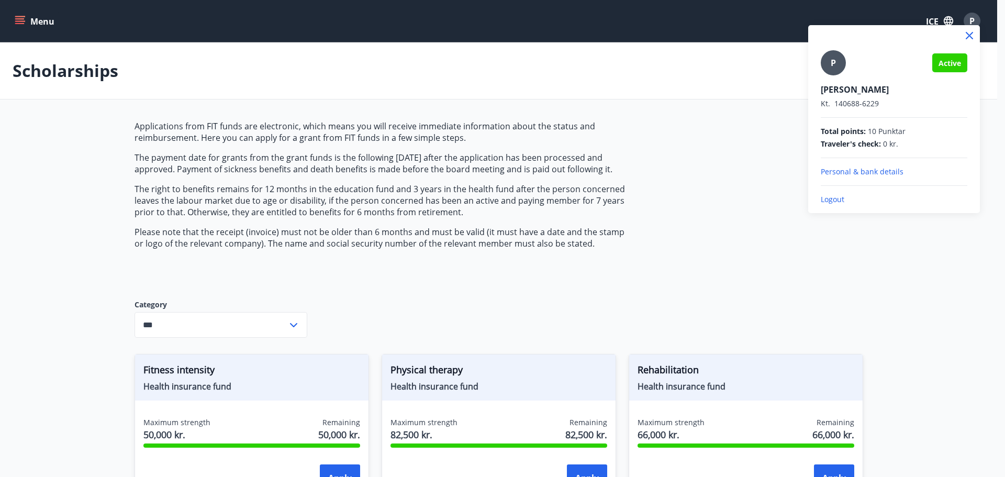
click at [830, 196] on font "Logout" at bounding box center [833, 199] width 24 height 10
